Goal: Task Accomplishment & Management: Use online tool/utility

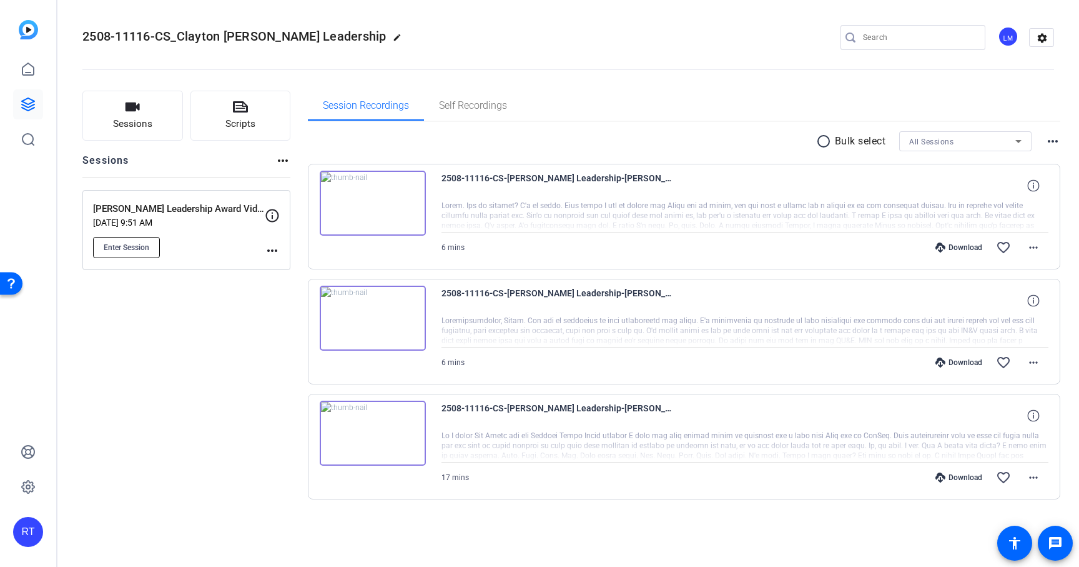
click at [121, 255] on button "Enter Session" at bounding box center [126, 247] width 67 height 21
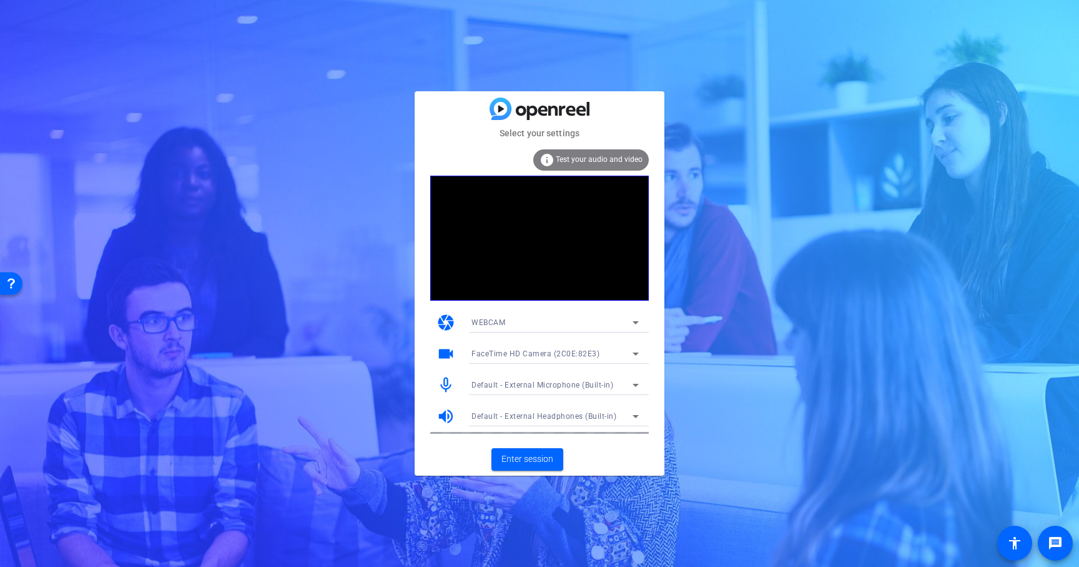
click at [532, 458] on mat-card-actions "Enter session" at bounding box center [540, 459] width 250 height 32
click at [532, 458] on span "Enter session" at bounding box center [528, 458] width 52 height 13
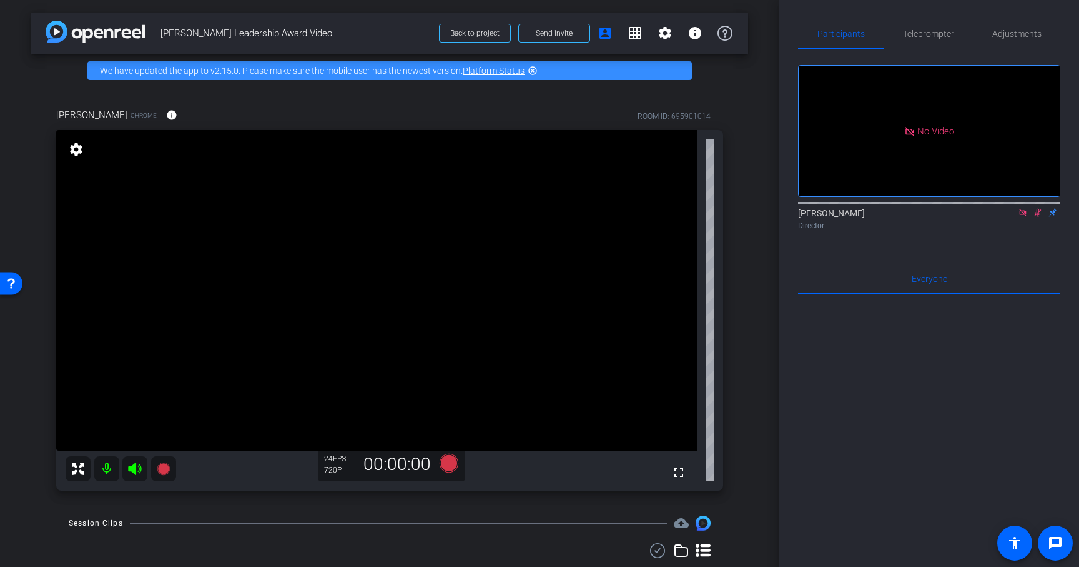
click at [1041, 217] on icon at bounding box center [1038, 212] width 10 height 9
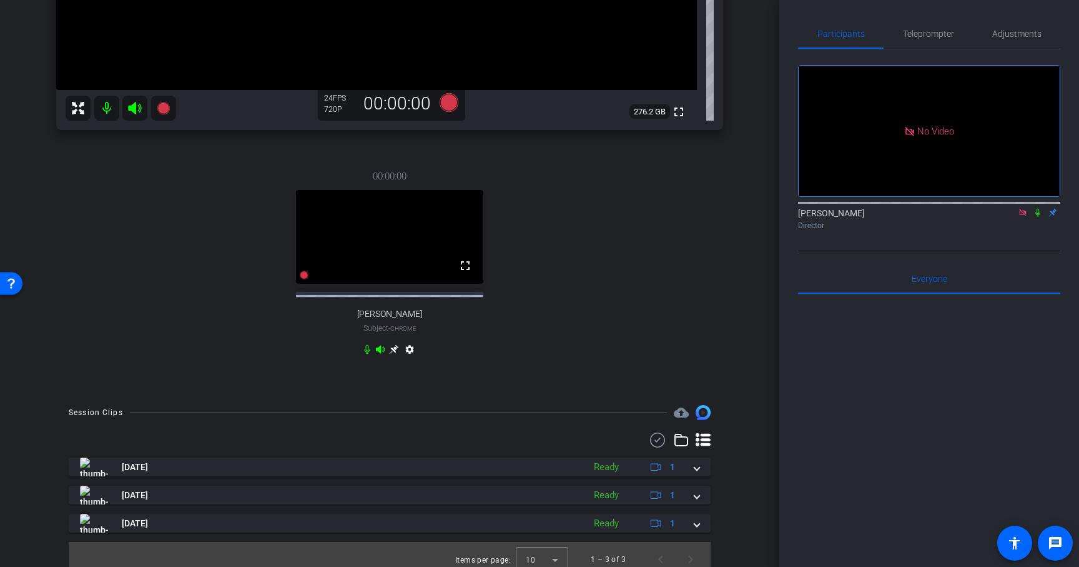
scroll to position [370, 0]
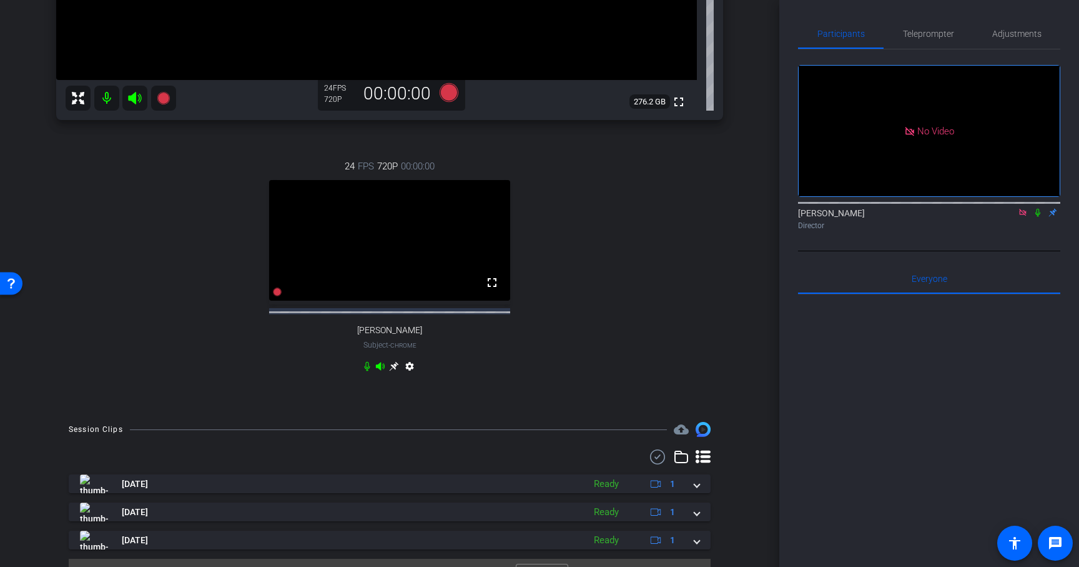
click at [392, 371] on icon at bounding box center [393, 366] width 9 height 9
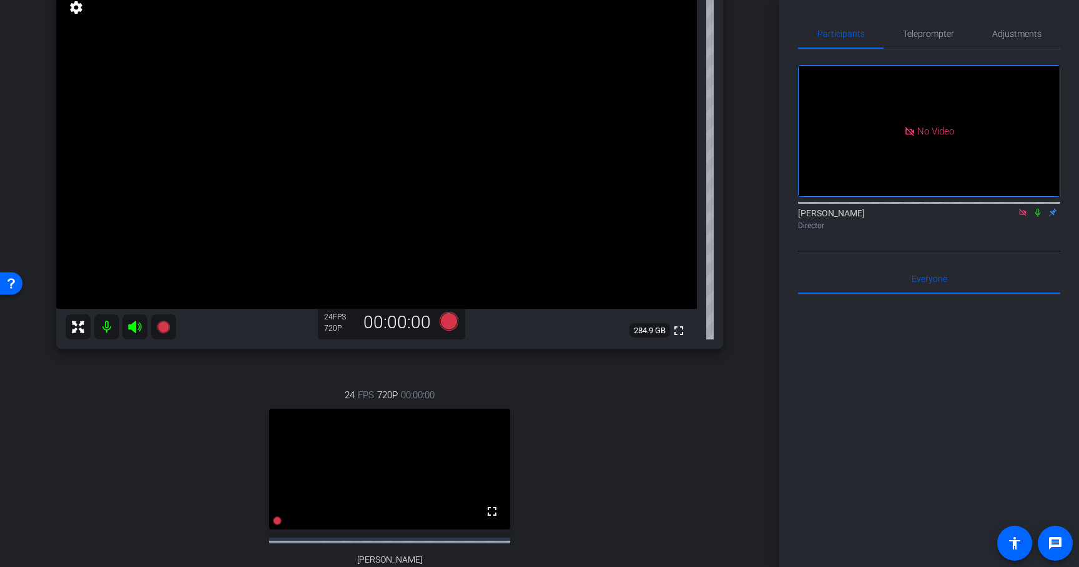
scroll to position [129, 0]
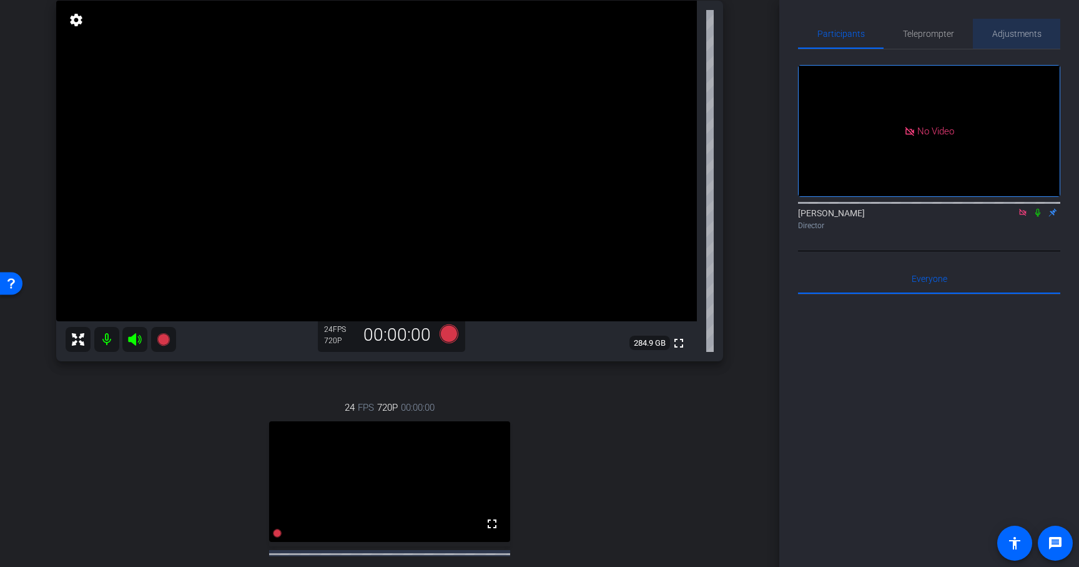
click at [1004, 31] on span "Adjustments" at bounding box center [1017, 33] width 49 height 9
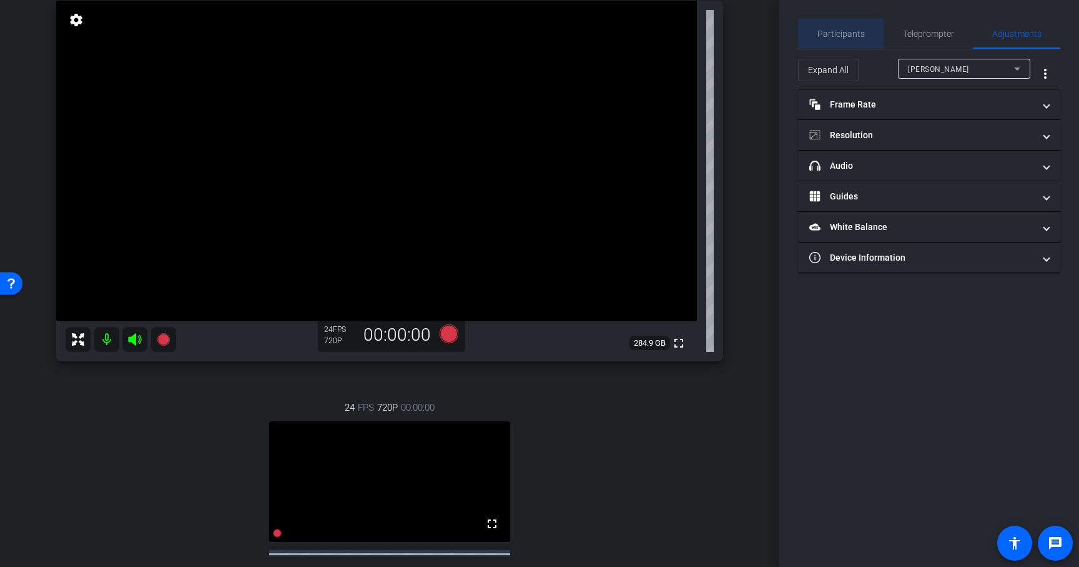
click at [831, 37] on span "Participants" at bounding box center [841, 33] width 47 height 9
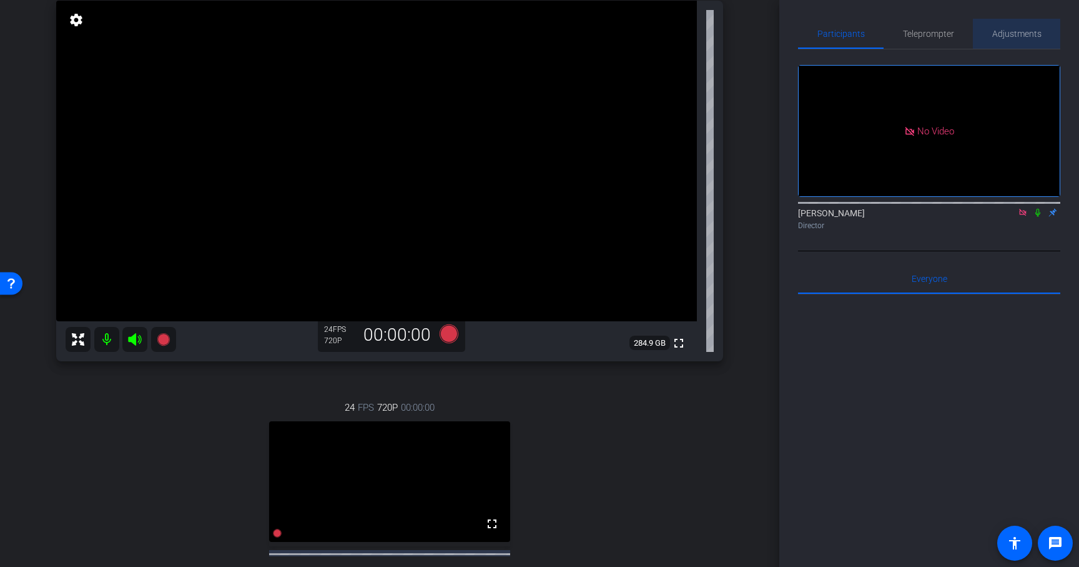
click at [1016, 32] on span "Adjustments" at bounding box center [1017, 33] width 49 height 9
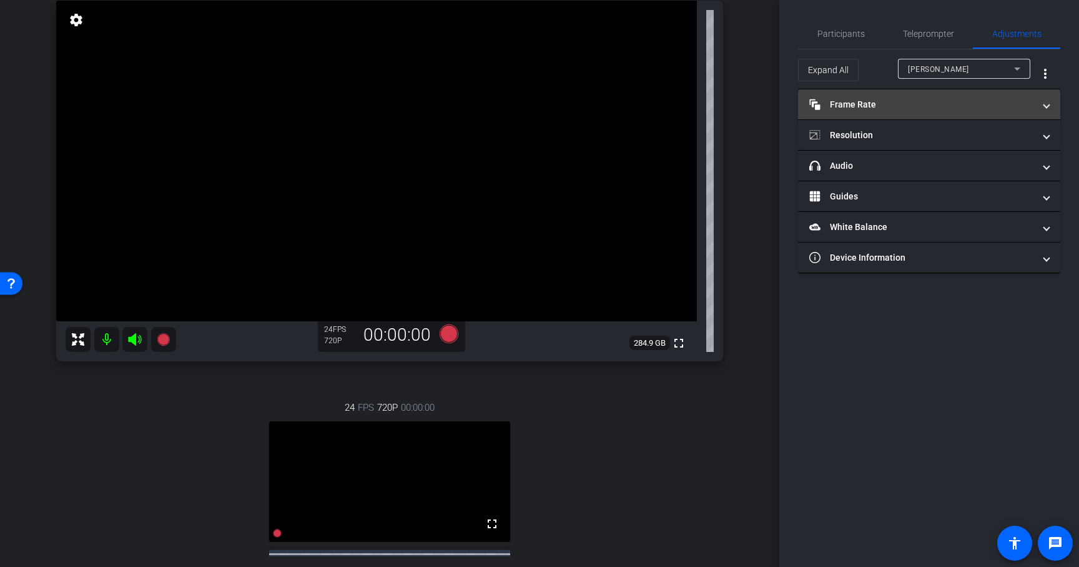
click at [906, 109] on mat-panel-title "Frame Rate Frame Rate" at bounding box center [922, 104] width 225 height 13
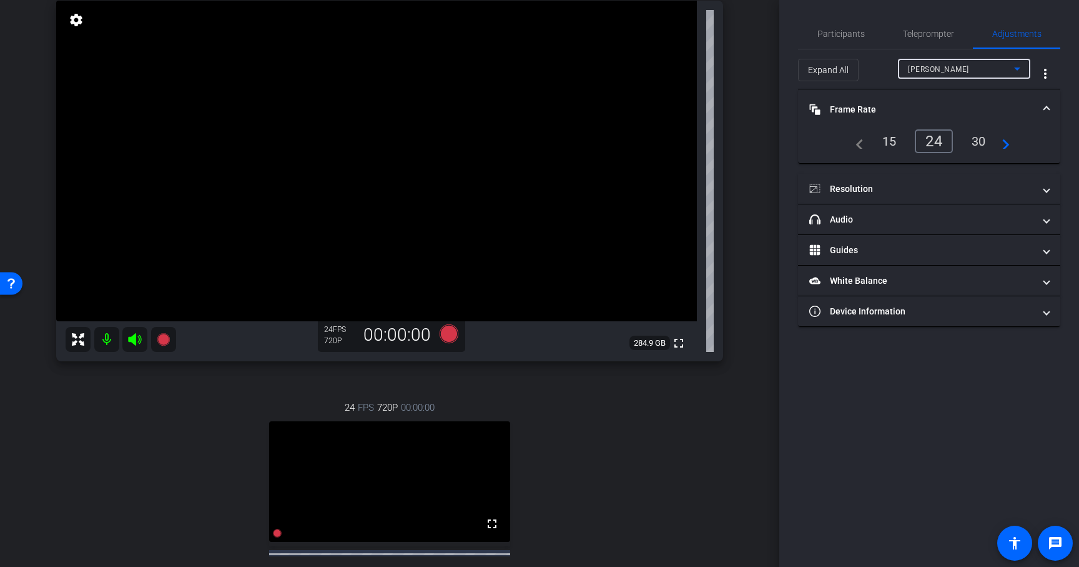
click at [979, 71] on div "[PERSON_NAME]" at bounding box center [961, 69] width 106 height 16
click at [979, 139] on div "30" at bounding box center [979, 141] width 33 height 21
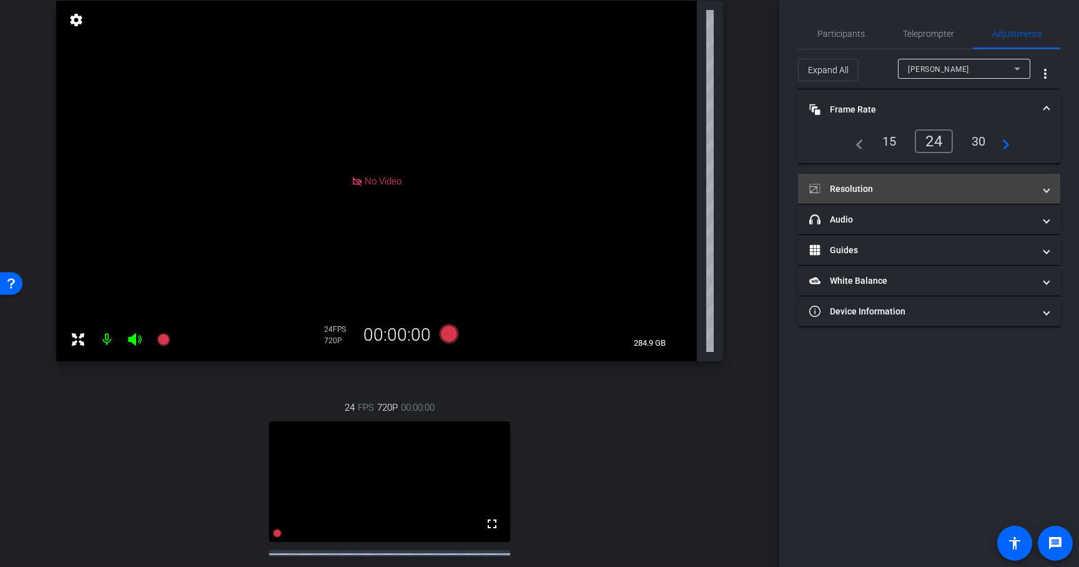
click at [931, 185] on mat-panel-title "Resolution" at bounding box center [922, 188] width 225 height 13
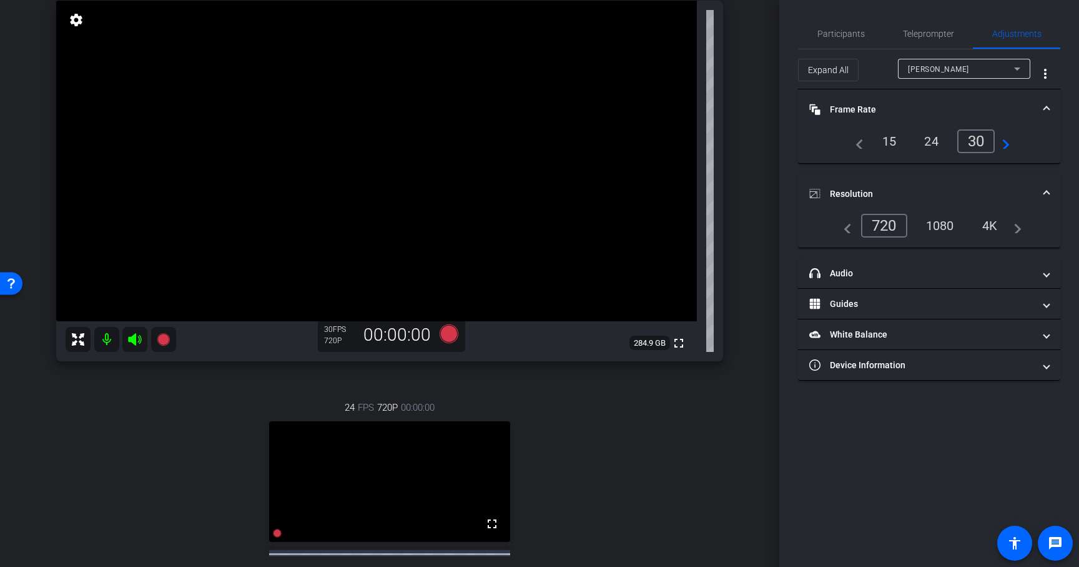
click at [949, 229] on div "1080" at bounding box center [940, 225] width 47 height 21
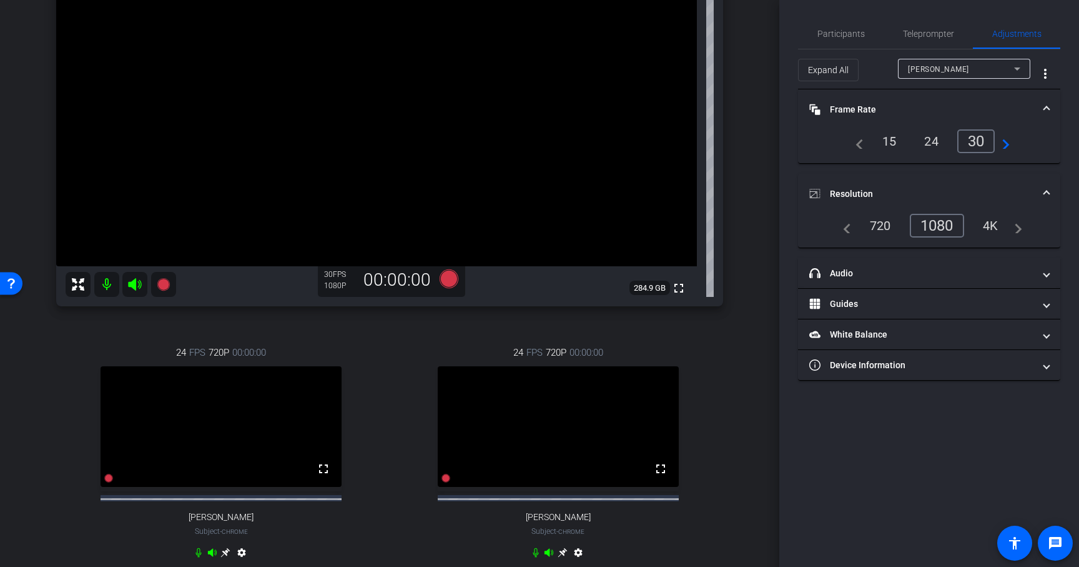
scroll to position [221, 0]
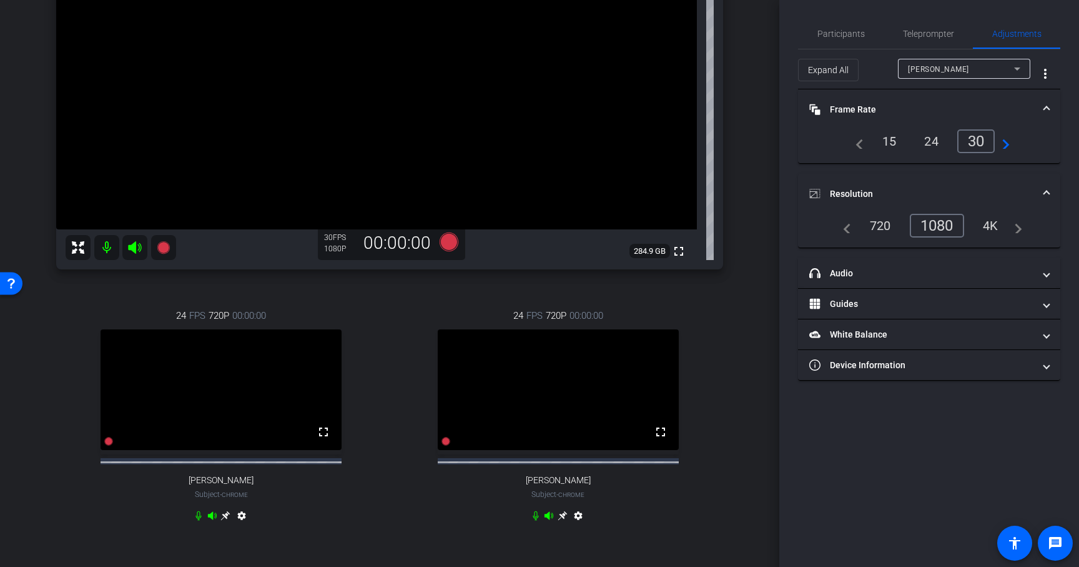
click at [562, 520] on icon at bounding box center [563, 515] width 10 height 10
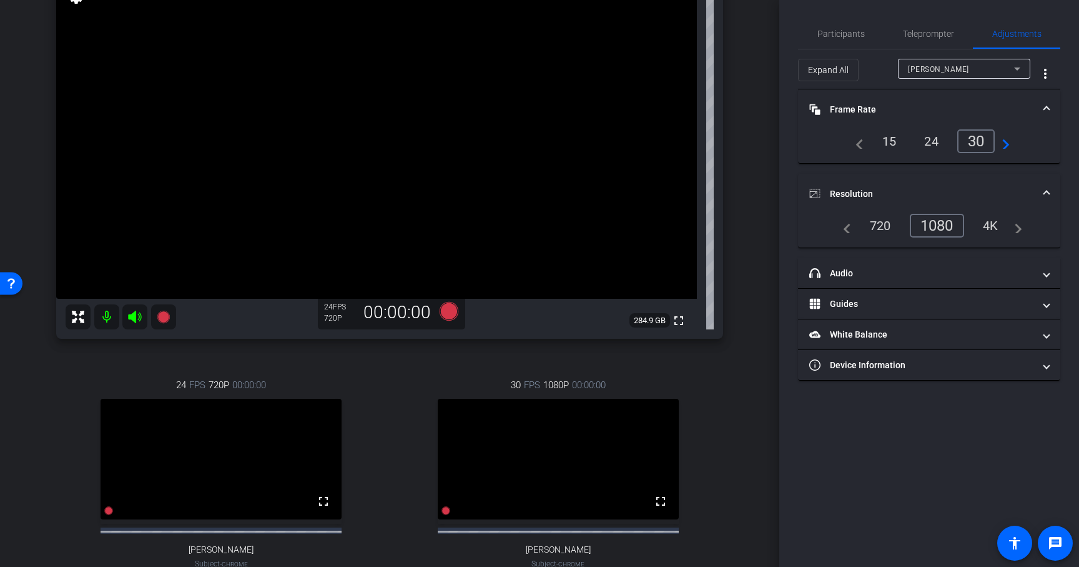
scroll to position [142, 0]
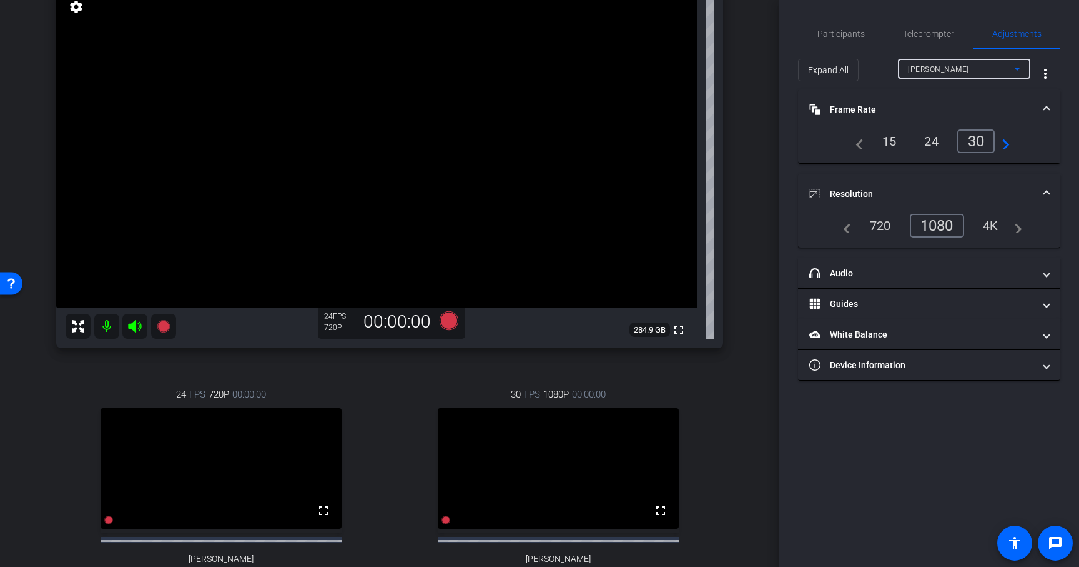
click at [956, 69] on span "[PERSON_NAME]" at bounding box center [938, 69] width 61 height 9
click at [953, 126] on span "[PERSON_NAME]" at bounding box center [939, 133] width 63 height 15
click at [979, 142] on div "30" at bounding box center [979, 141] width 33 height 21
click at [943, 222] on div "1080" at bounding box center [940, 225] width 47 height 21
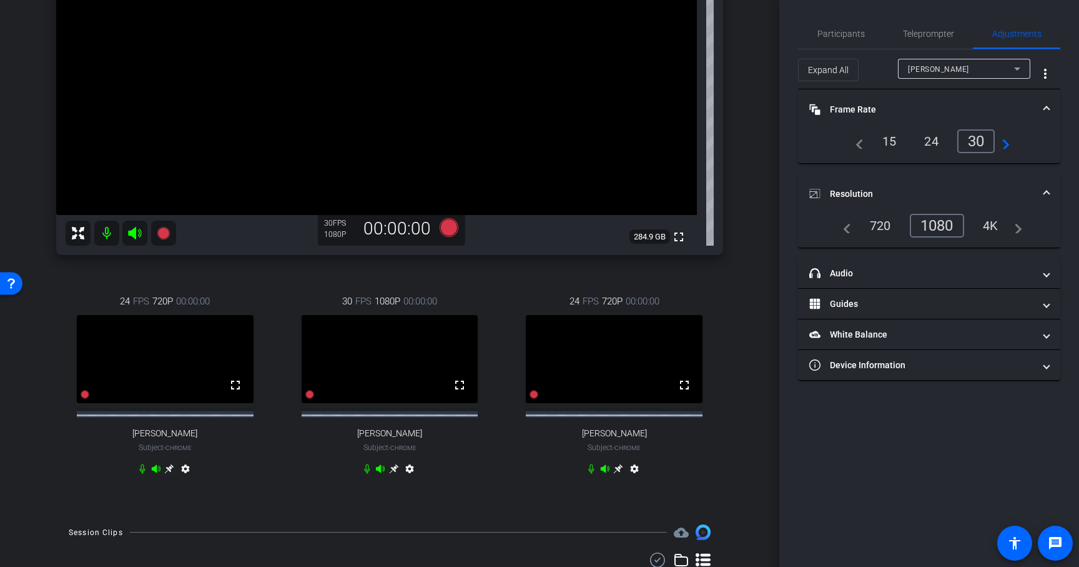
scroll to position [244, 0]
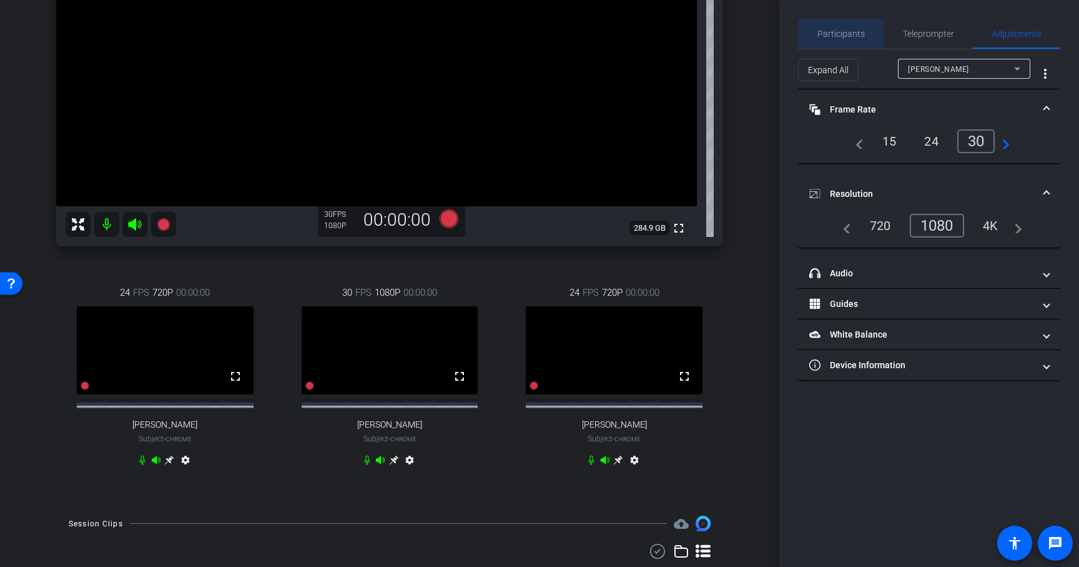
click at [851, 36] on span "Participants" at bounding box center [841, 33] width 47 height 9
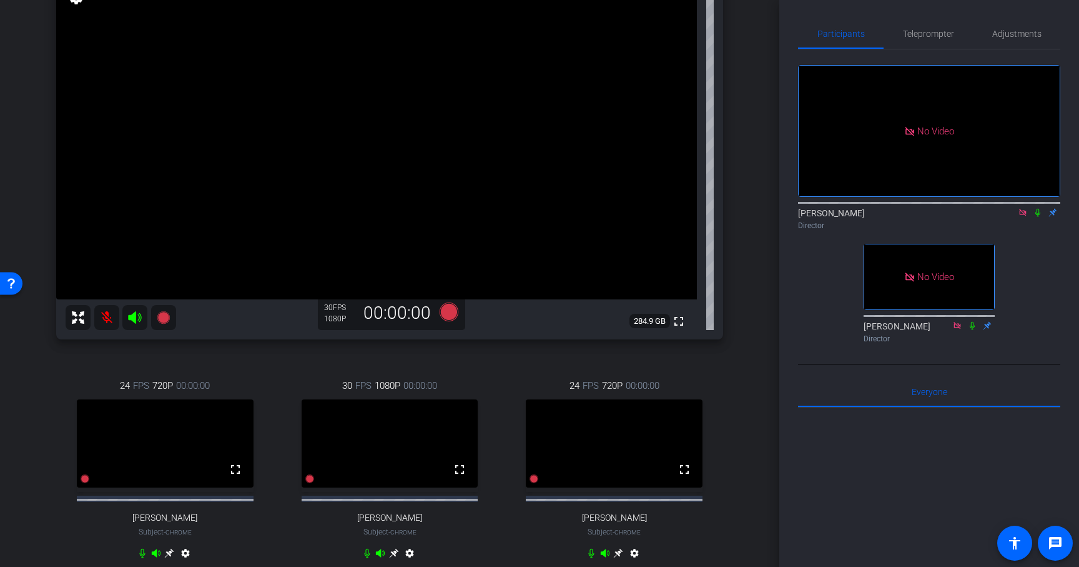
scroll to position [154, 0]
click at [1037, 209] on icon at bounding box center [1038, 213] width 5 height 8
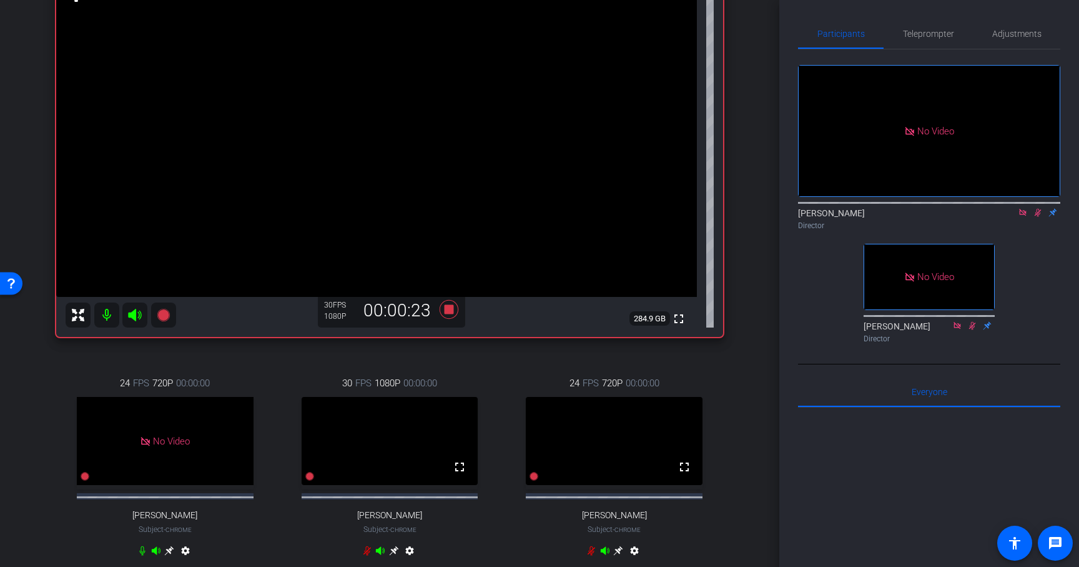
click at [1036, 208] on icon at bounding box center [1038, 212] width 10 height 9
click at [1037, 208] on icon at bounding box center [1038, 212] width 10 height 9
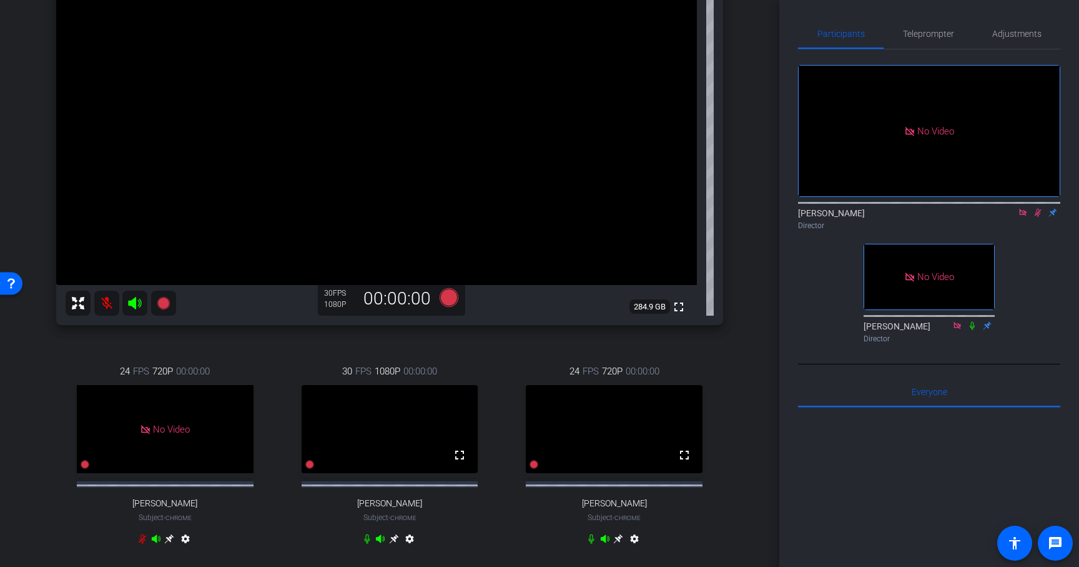
scroll to position [172, 0]
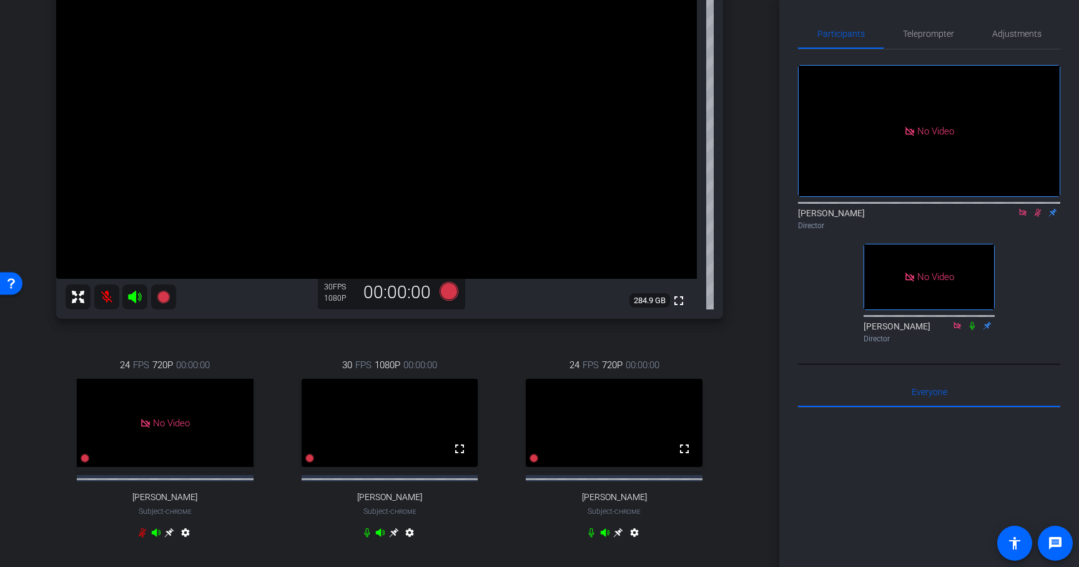
click at [395, 537] on icon at bounding box center [393, 532] width 9 height 9
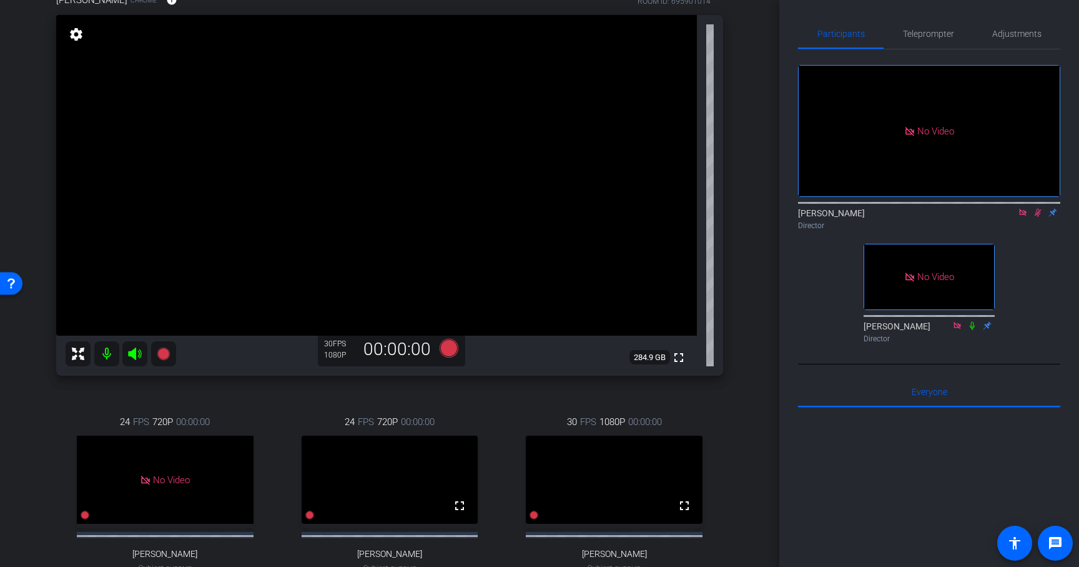
scroll to position [77, 0]
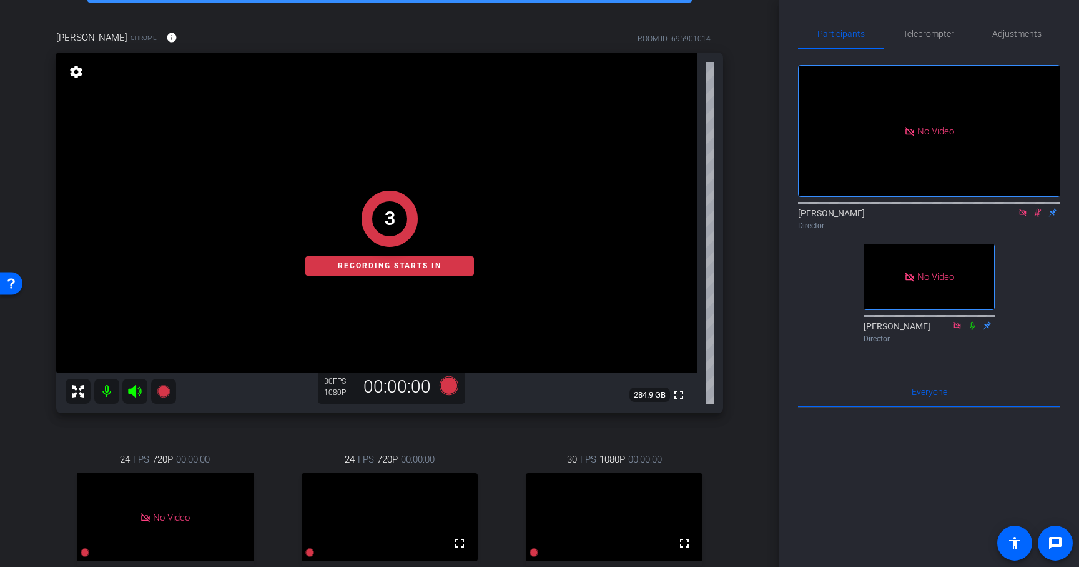
click at [1039, 208] on icon at bounding box center [1038, 212] width 10 height 9
click at [1038, 209] on icon at bounding box center [1038, 213] width 5 height 8
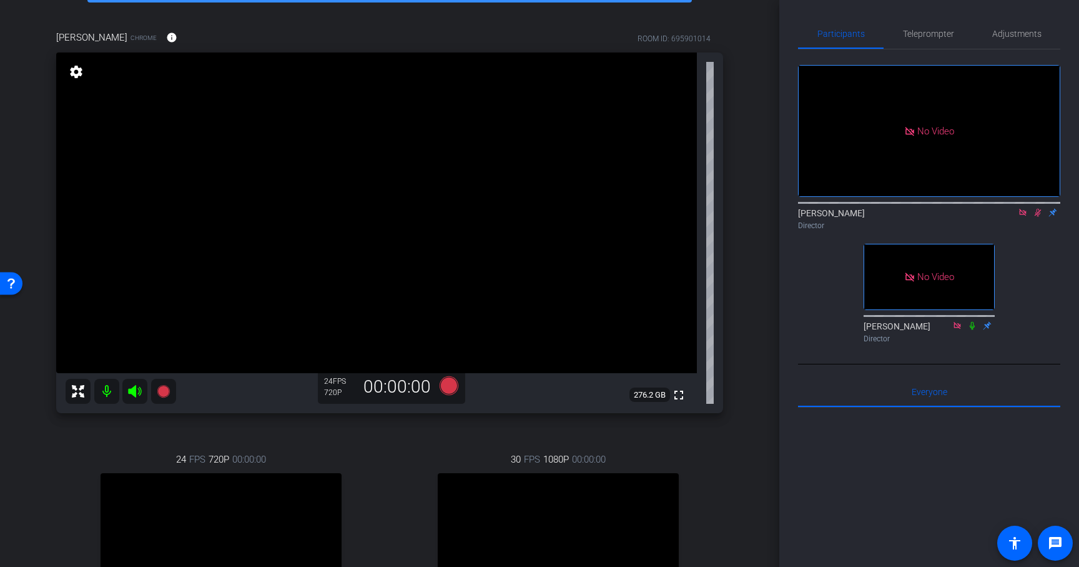
click at [1040, 209] on icon at bounding box center [1038, 213] width 7 height 8
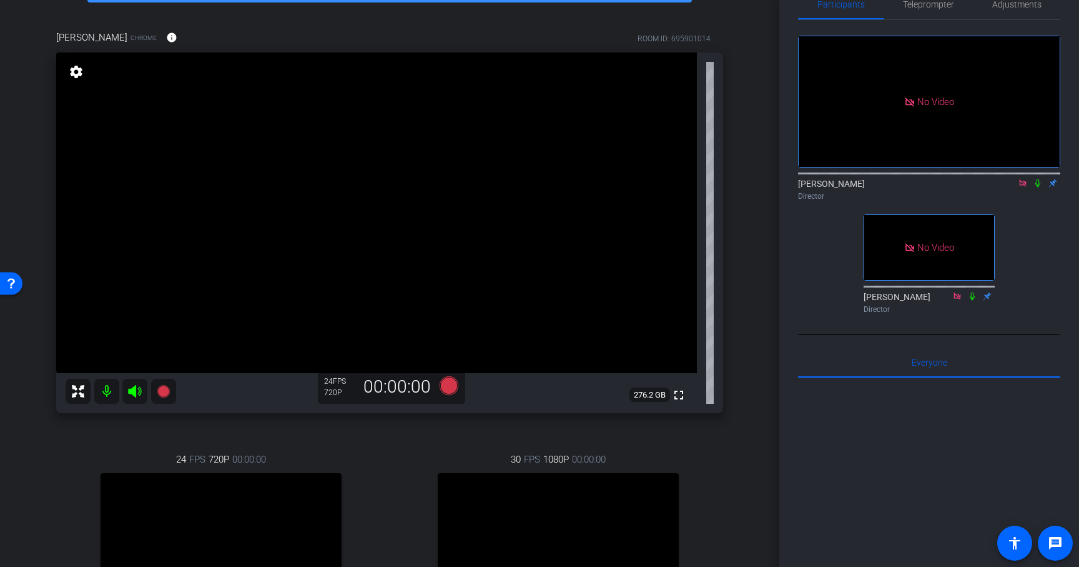
scroll to position [24, 0]
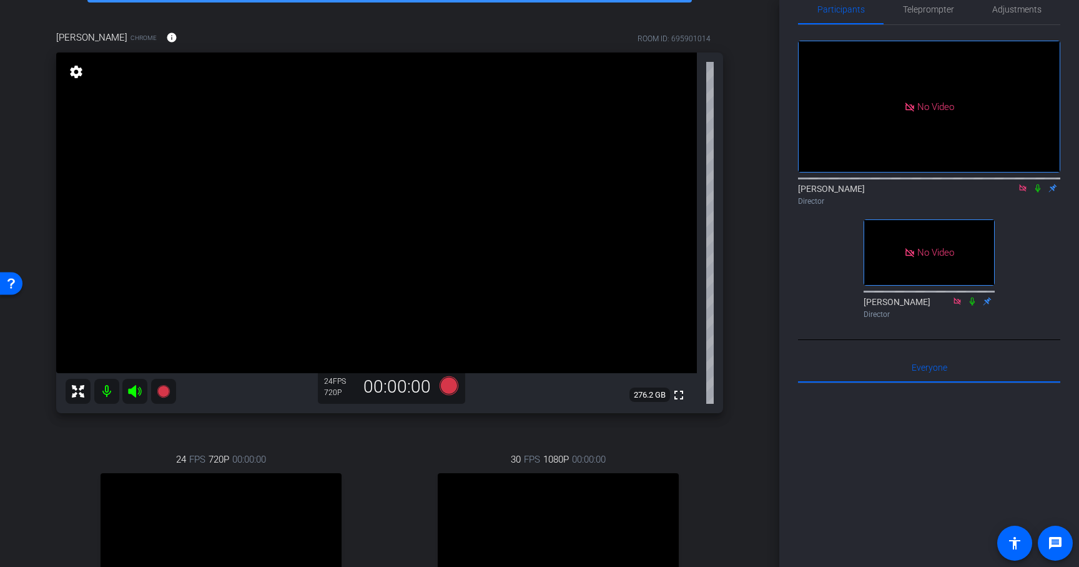
click at [1039, 184] on icon at bounding box center [1038, 188] width 10 height 9
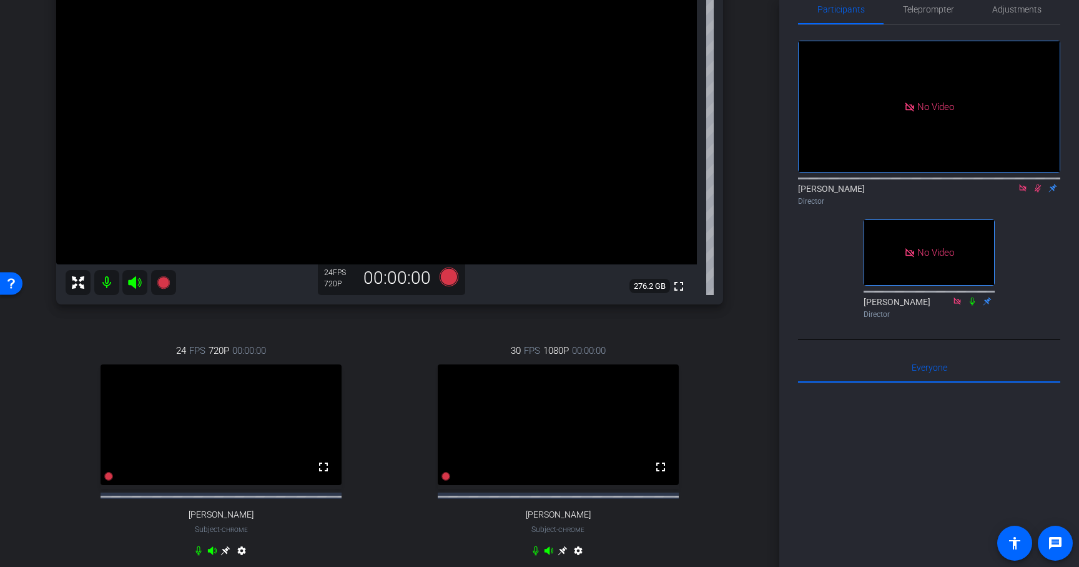
scroll to position [202, 0]
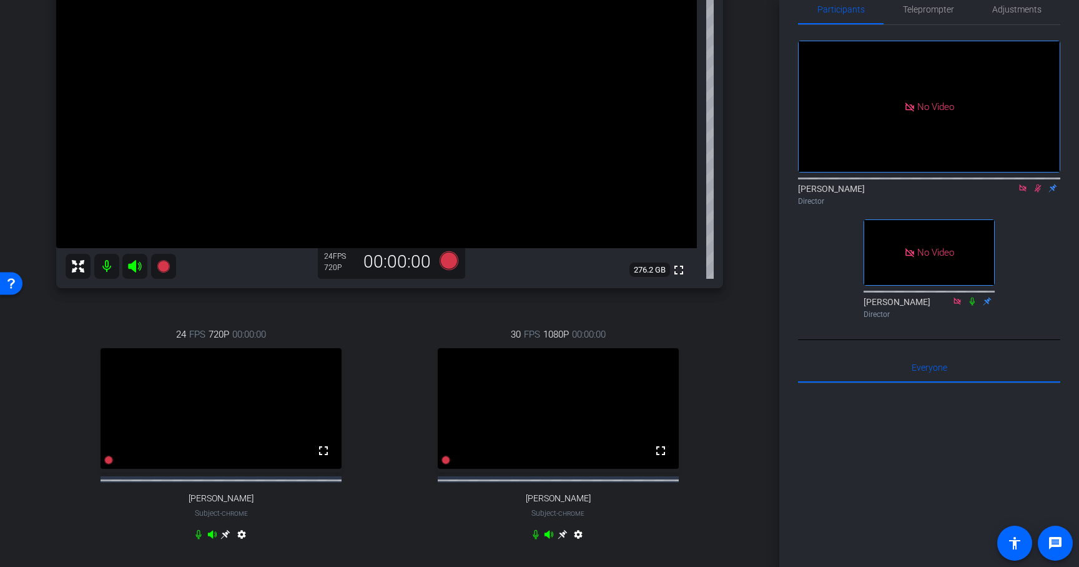
click at [561, 539] on icon at bounding box center [562, 534] width 9 height 9
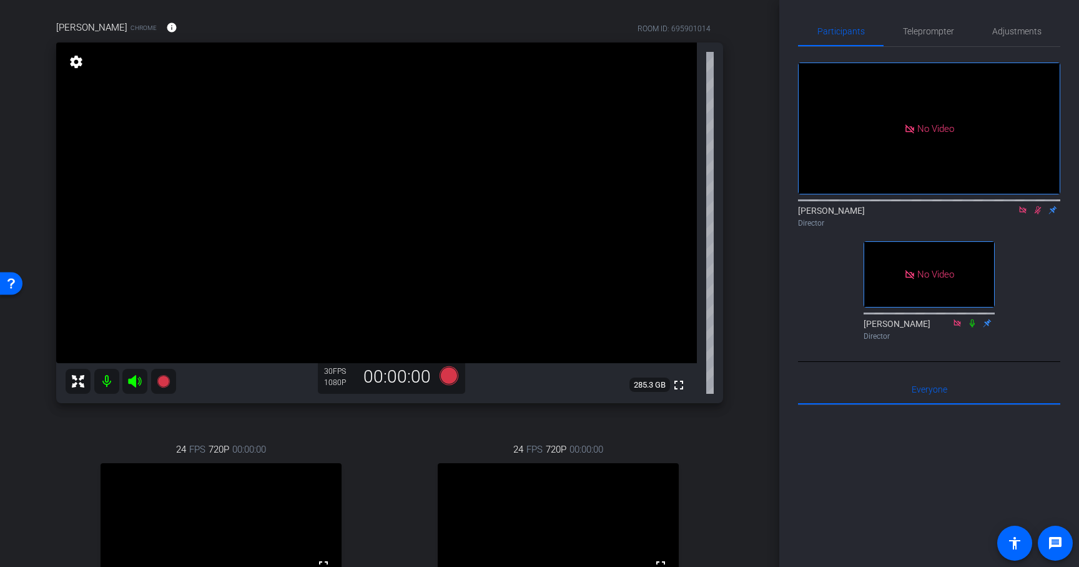
scroll to position [86, 0]
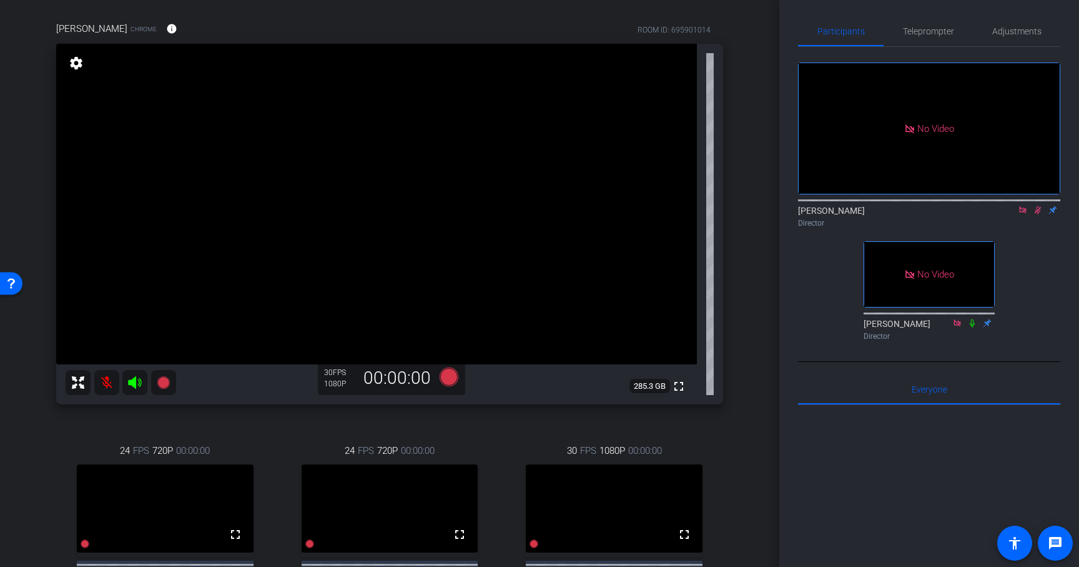
click at [1037, 205] on icon at bounding box center [1038, 209] width 10 height 9
click at [1041, 205] on icon at bounding box center [1038, 209] width 10 height 9
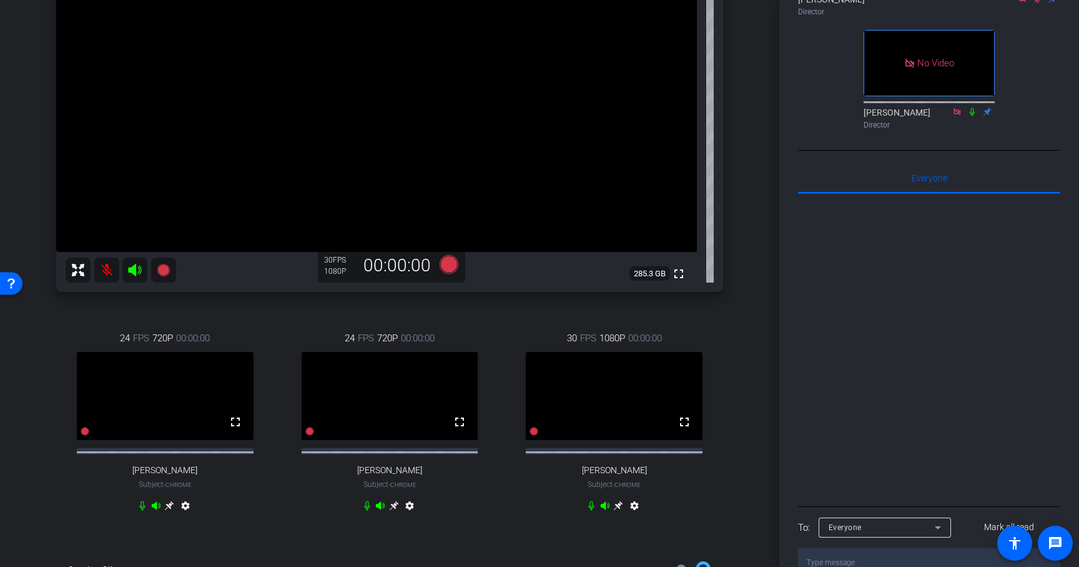
scroll to position [205, 0]
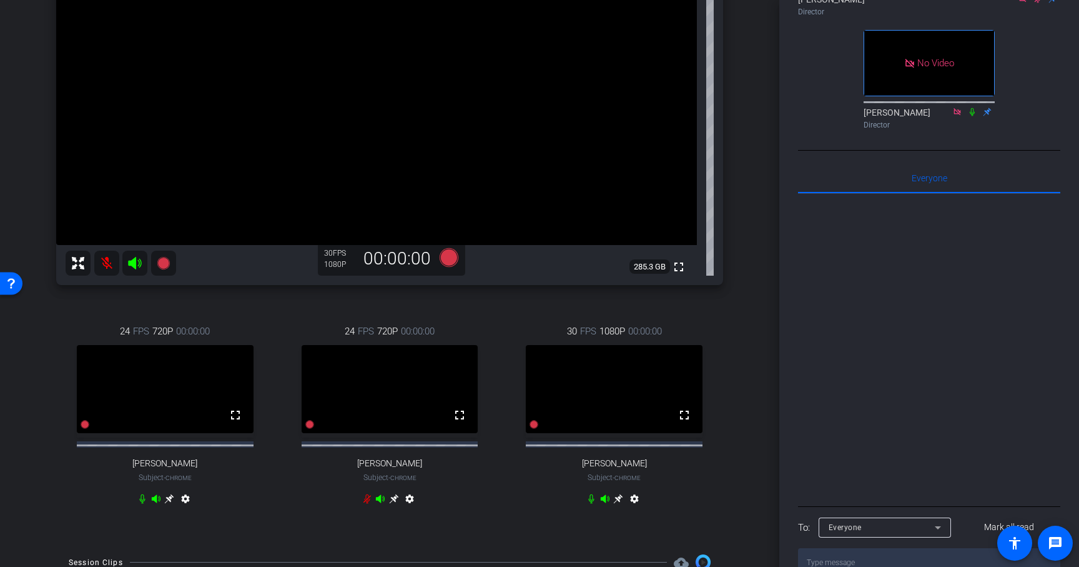
click at [619, 503] on icon at bounding box center [618, 498] width 9 height 9
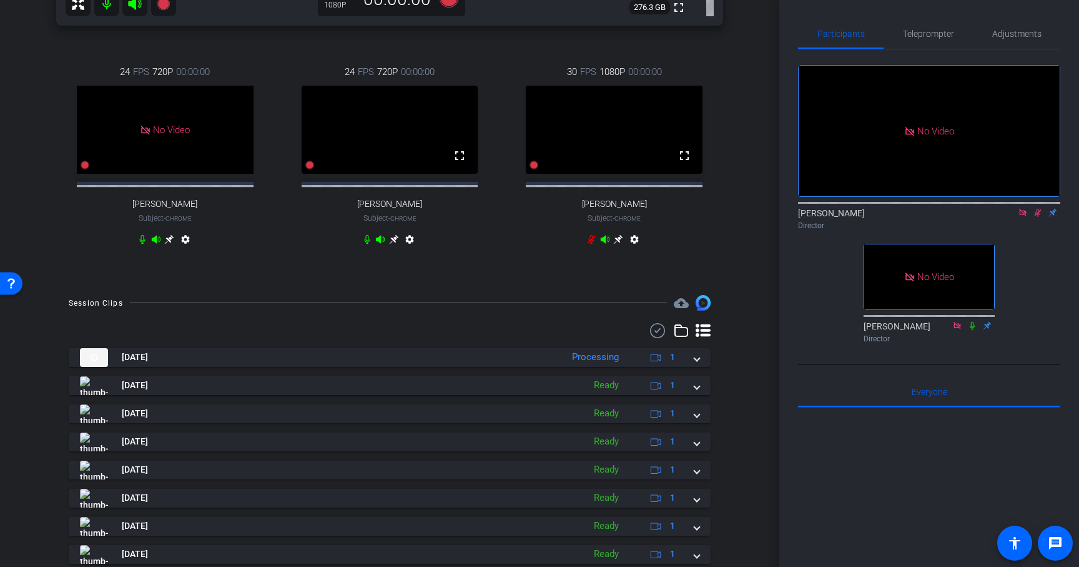
scroll to position [467, 0]
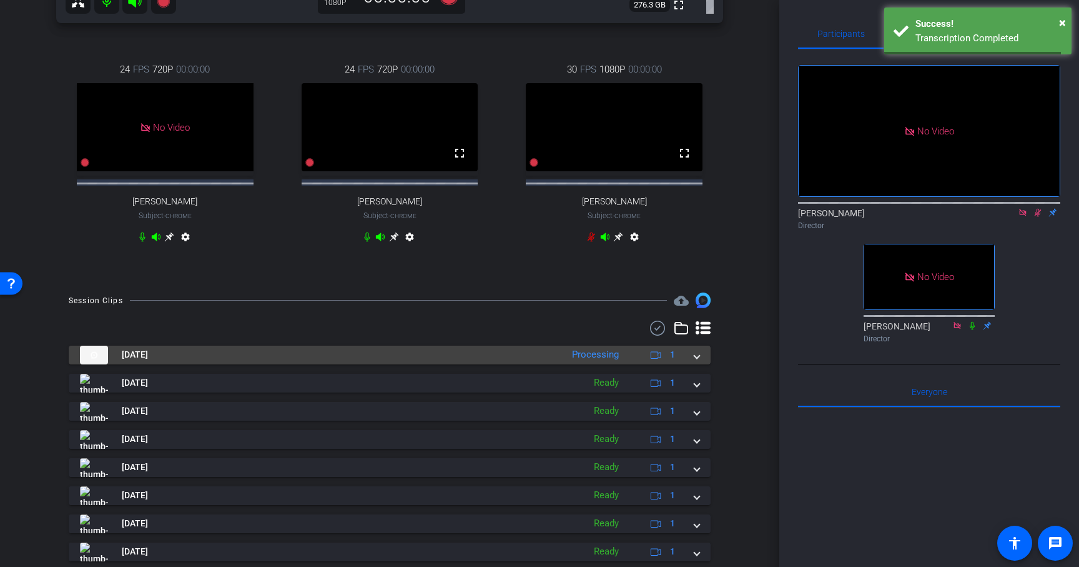
click at [696, 361] on span at bounding box center [697, 354] width 5 height 13
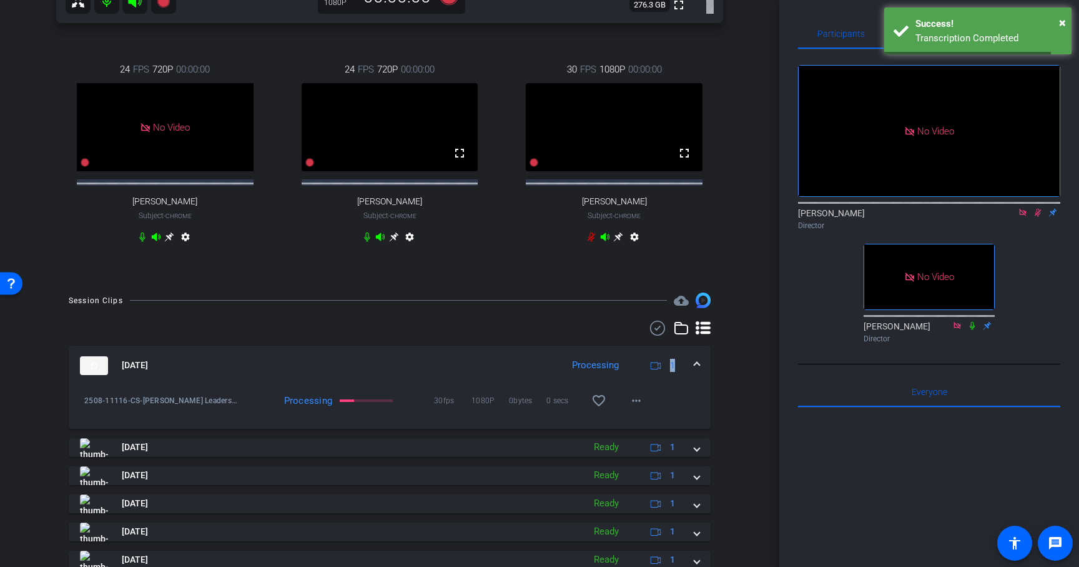
click at [696, 366] on mat-expansion-panel-header "[DATE] Processing 1" at bounding box center [390, 365] width 642 height 40
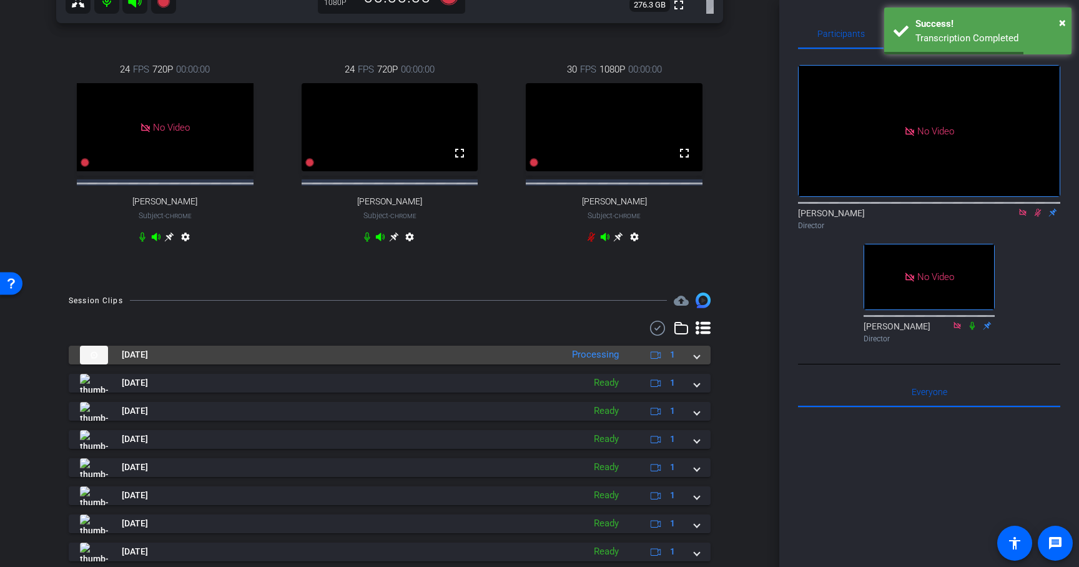
click at [697, 361] on span at bounding box center [697, 354] width 5 height 13
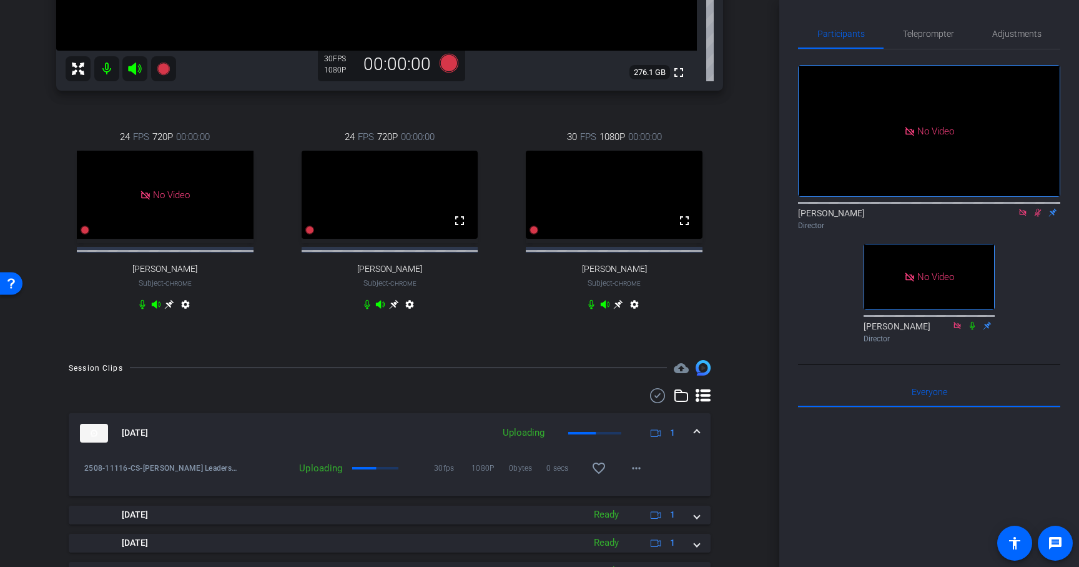
scroll to position [401, 0]
click at [1038, 209] on icon at bounding box center [1038, 213] width 7 height 8
click at [1038, 209] on icon at bounding box center [1038, 213] width 5 height 8
click at [1038, 209] on icon at bounding box center [1038, 213] width 7 height 8
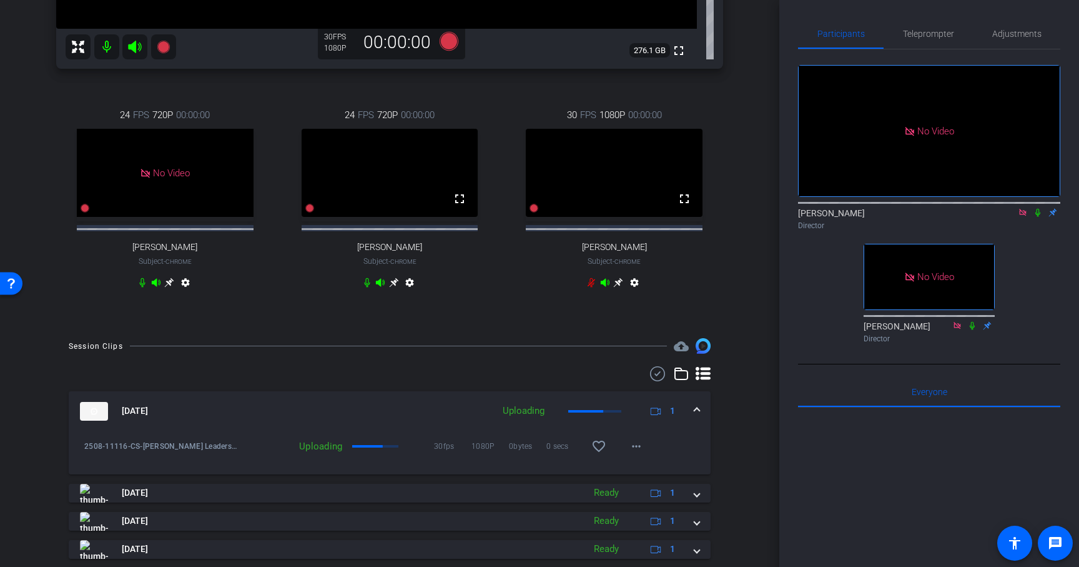
scroll to position [429, 0]
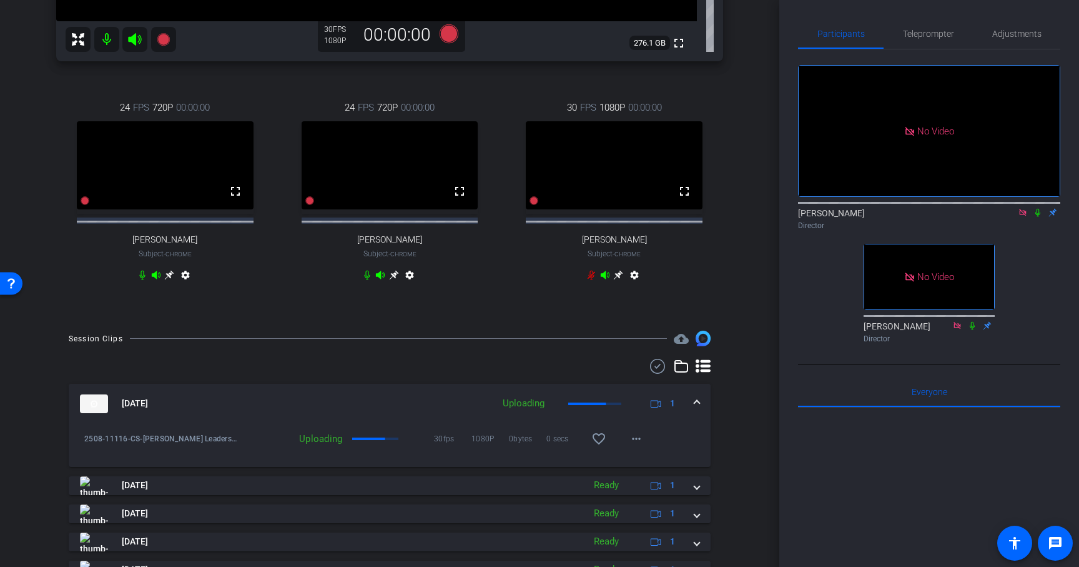
click at [1037, 209] on icon at bounding box center [1038, 213] width 5 height 8
click at [1039, 208] on icon at bounding box center [1038, 212] width 10 height 9
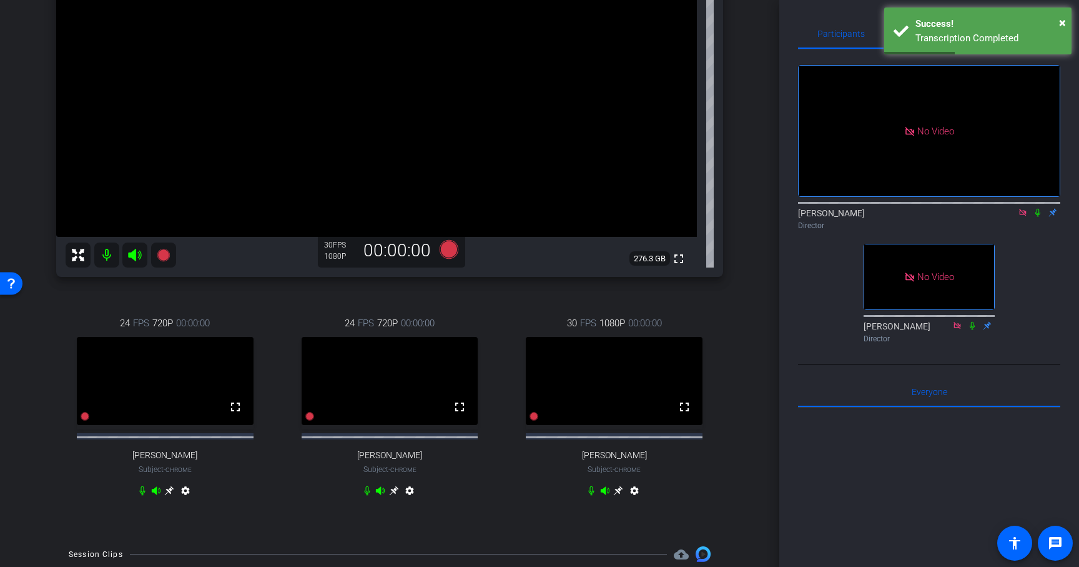
scroll to position [204, 0]
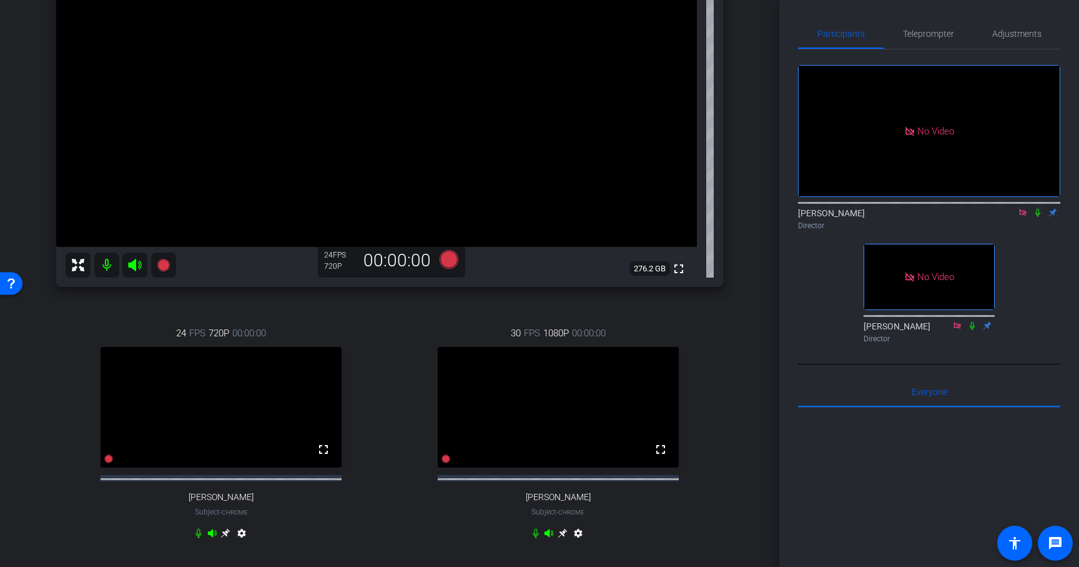
click at [563, 538] on icon at bounding box center [562, 532] width 9 height 9
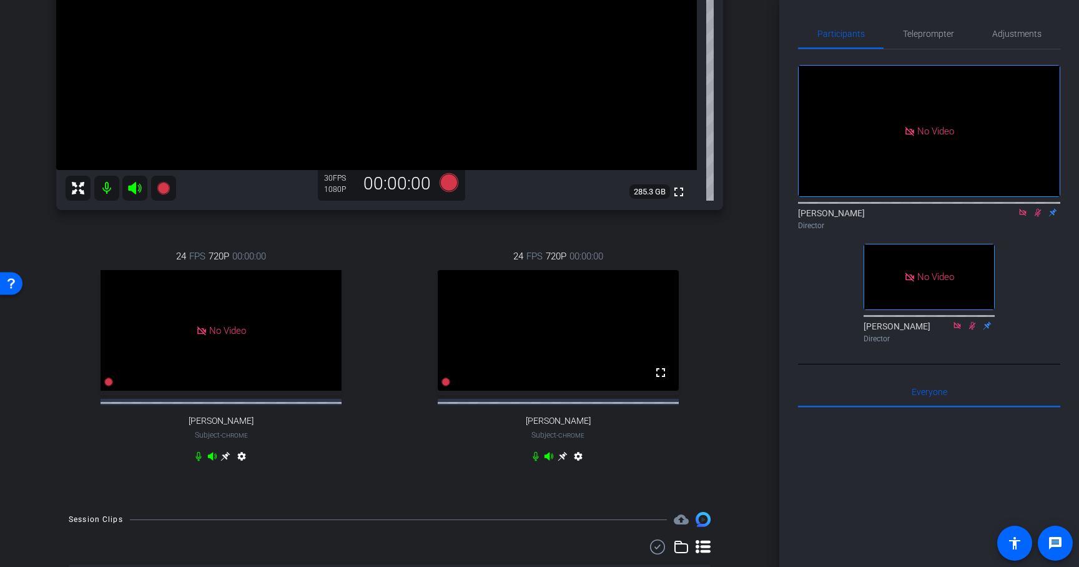
scroll to position [281, 0]
click at [1036, 209] on icon at bounding box center [1038, 213] width 7 height 8
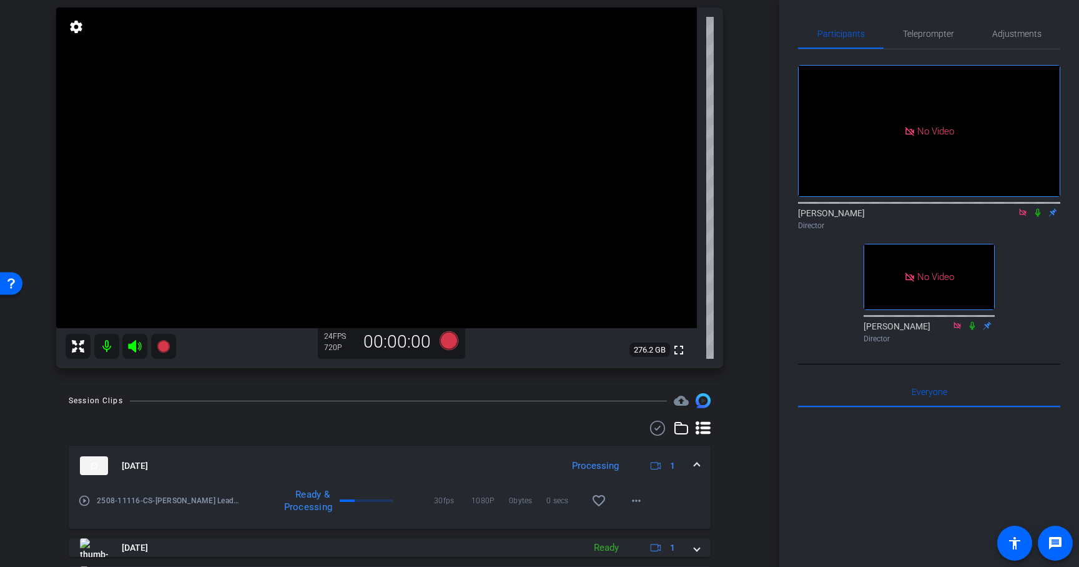
scroll to position [131, 0]
